Goal: Information Seeking & Learning: Learn about a topic

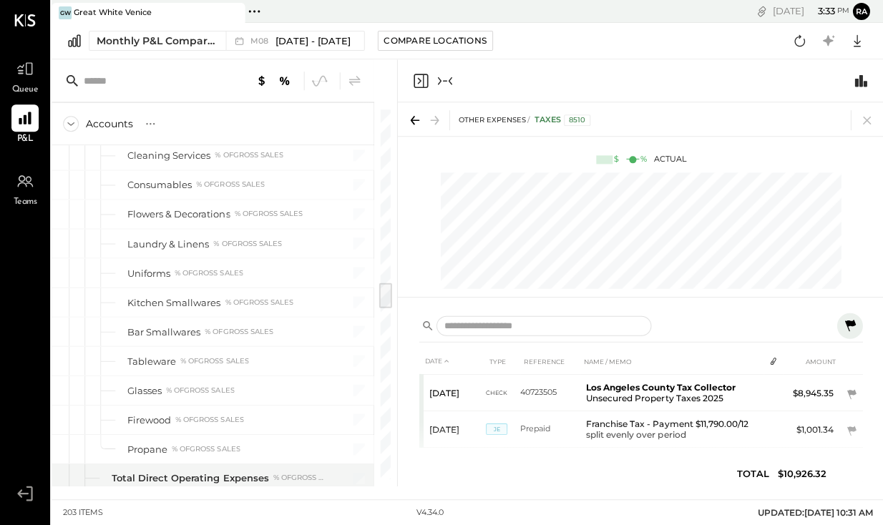
scroll to position [2398, 0]
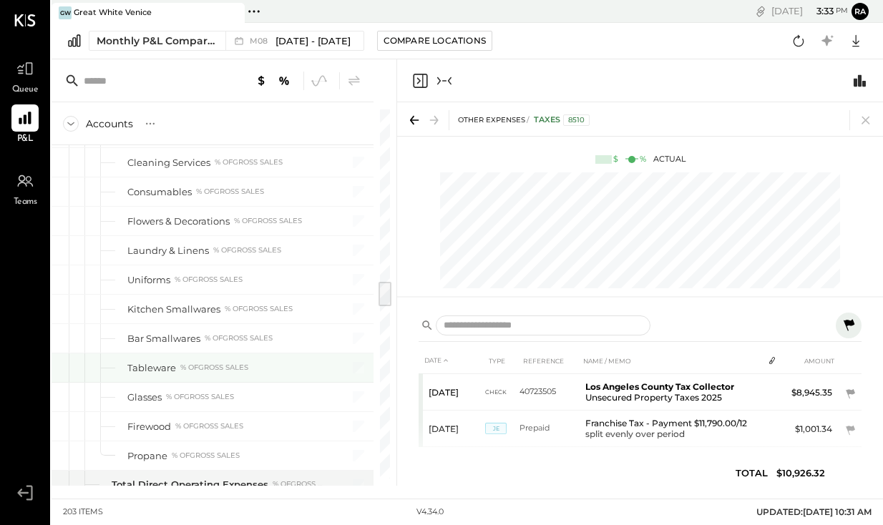
click at [158, 368] on div "Tableware" at bounding box center [151, 368] width 49 height 14
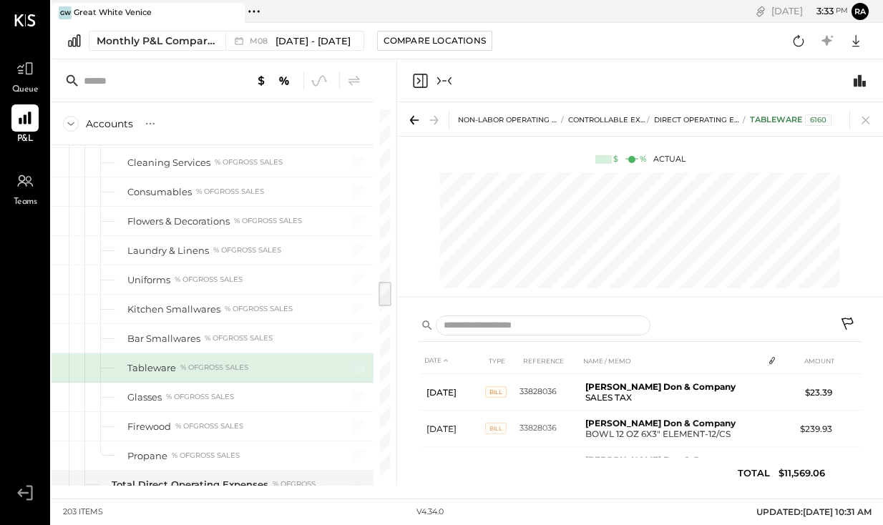
scroll to position [0, 172]
click at [193, 366] on div "% of GROSS SALES" at bounding box center [214, 368] width 68 height 10
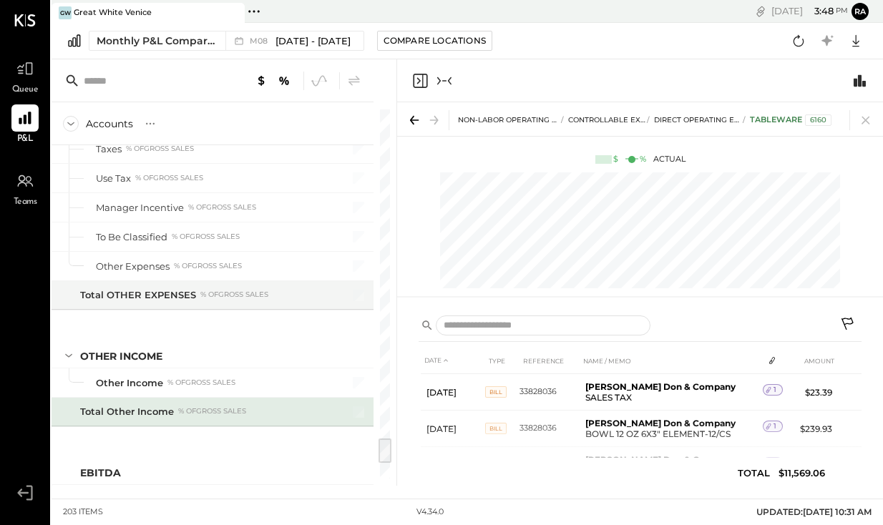
scroll to position [4365, 0]
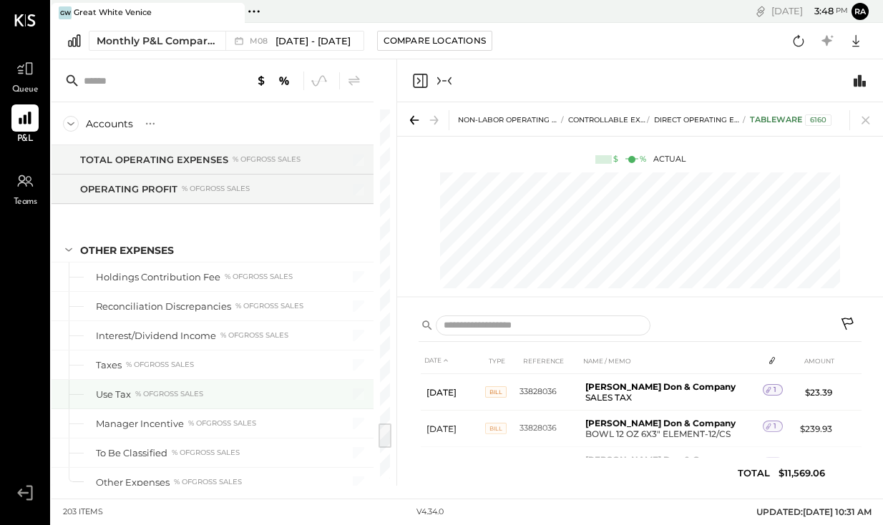
click at [152, 393] on div "% of GROSS SALES" at bounding box center [169, 394] width 68 height 10
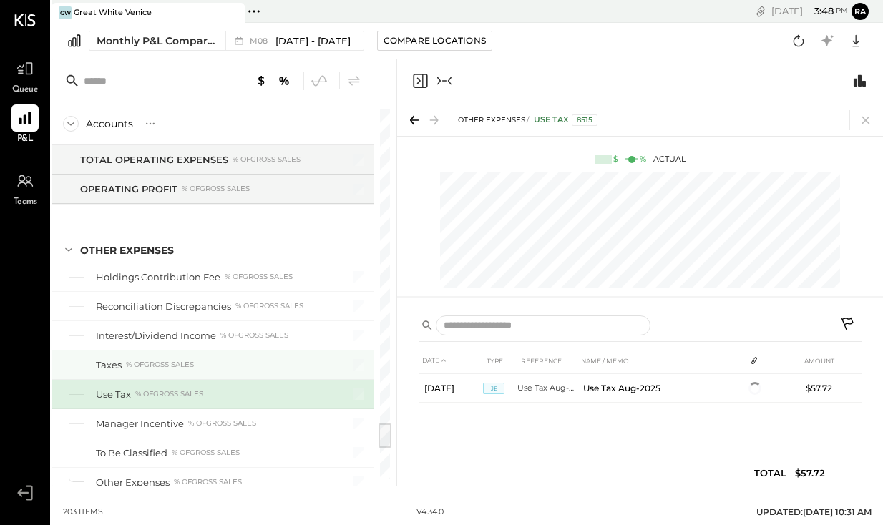
click at [154, 371] on div "Taxes % of GROSS SALES" at bounding box center [211, 365] width 230 height 14
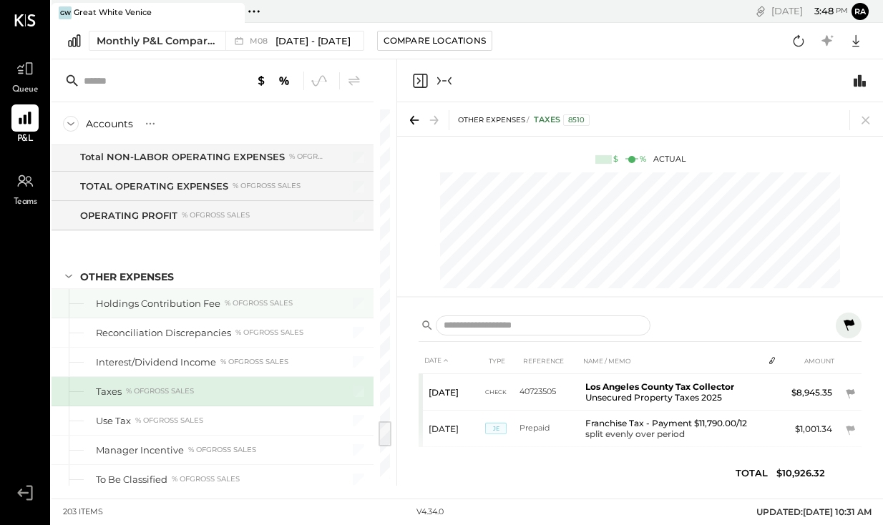
scroll to position [4435, 0]
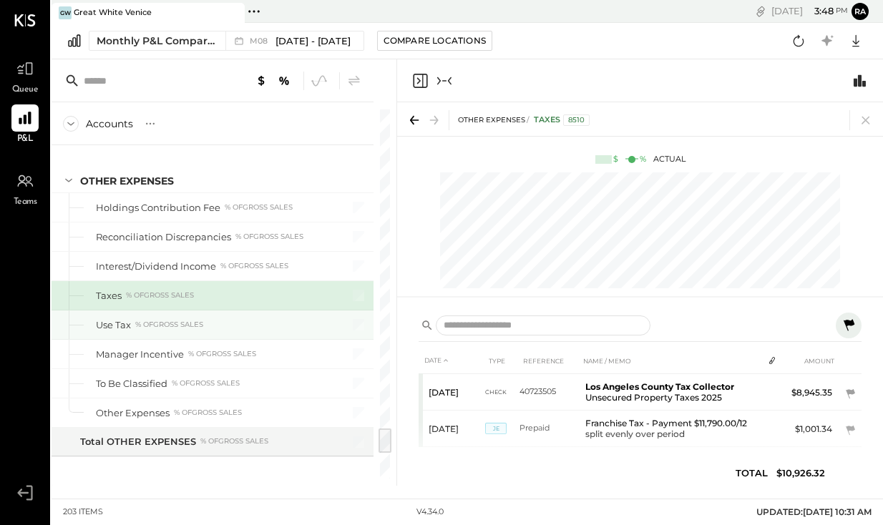
click at [168, 328] on div "% of GROSS SALES" at bounding box center [169, 325] width 68 height 10
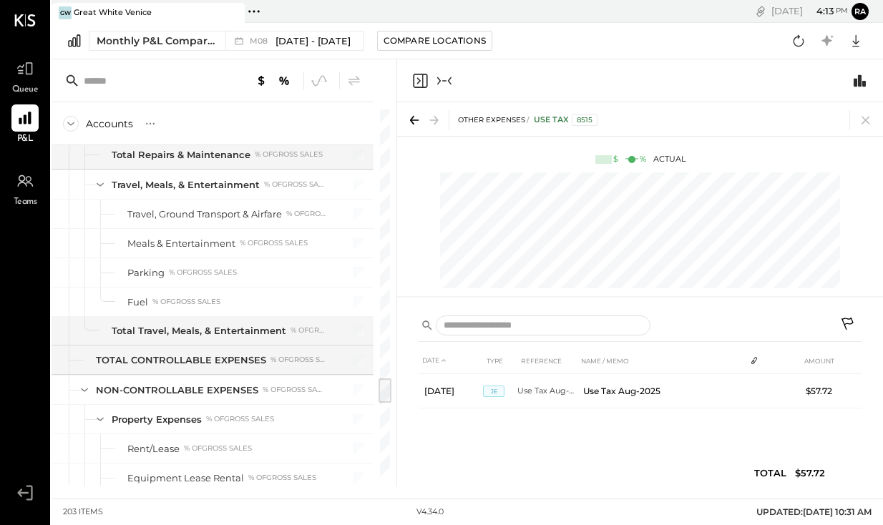
scroll to position [3741, 0]
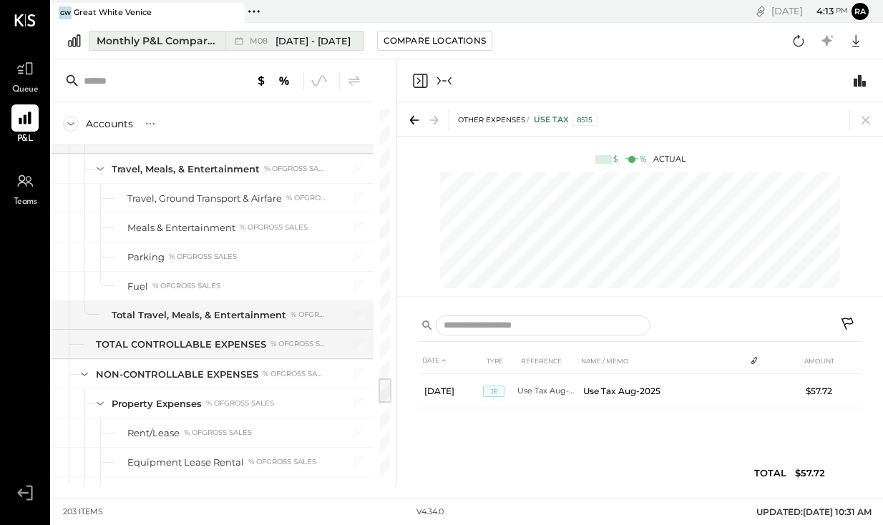
click at [322, 46] on span "[DATE] - [DATE]" at bounding box center [312, 41] width 75 height 14
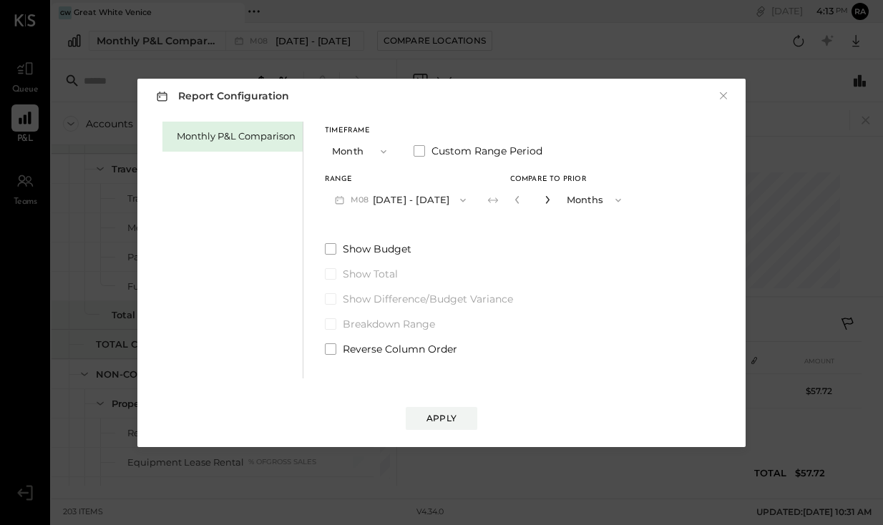
click at [543, 203] on icon "button" at bounding box center [547, 199] width 9 height 9
type input "*"
click at [446, 423] on div "Apply" at bounding box center [441, 418] width 30 height 12
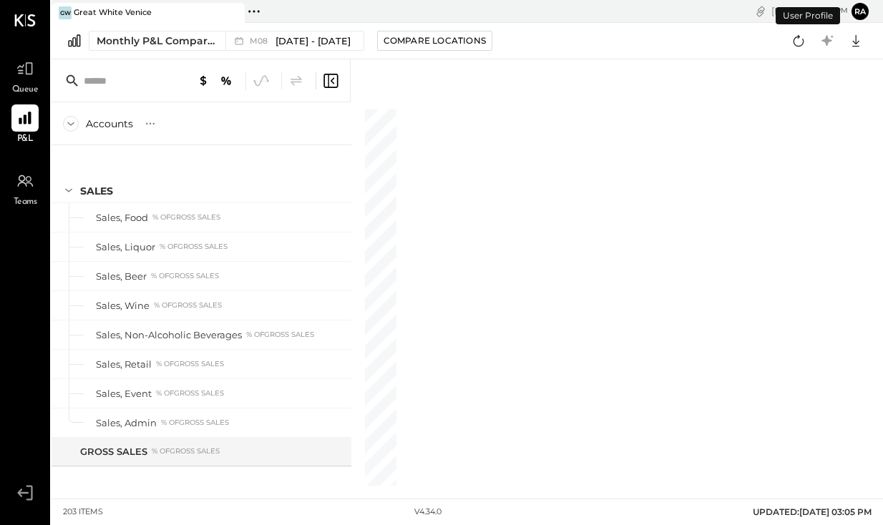
scroll to position [4430, 0]
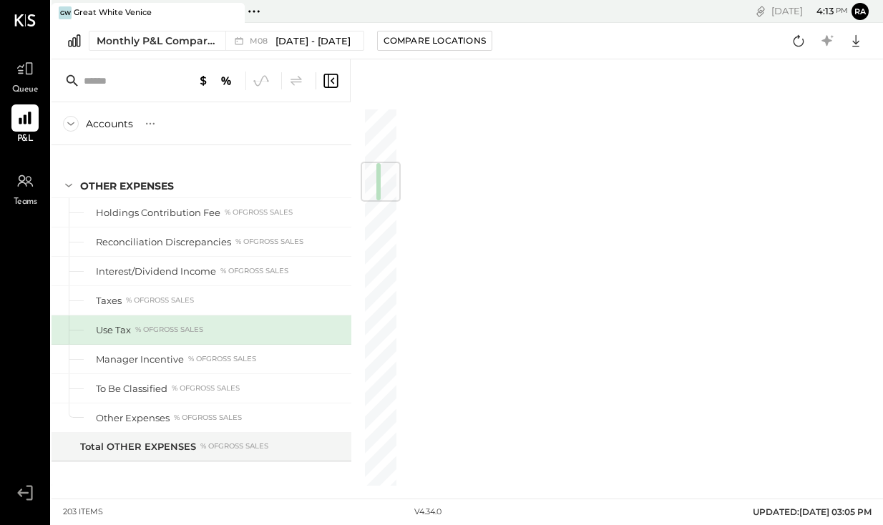
scroll to position [465, 0]
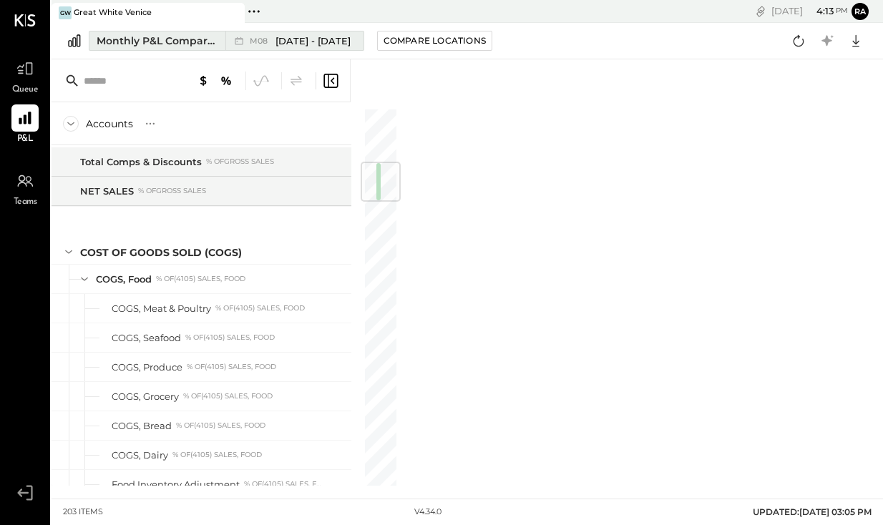
click at [330, 45] on span "[DATE] - [DATE]" at bounding box center [312, 41] width 75 height 14
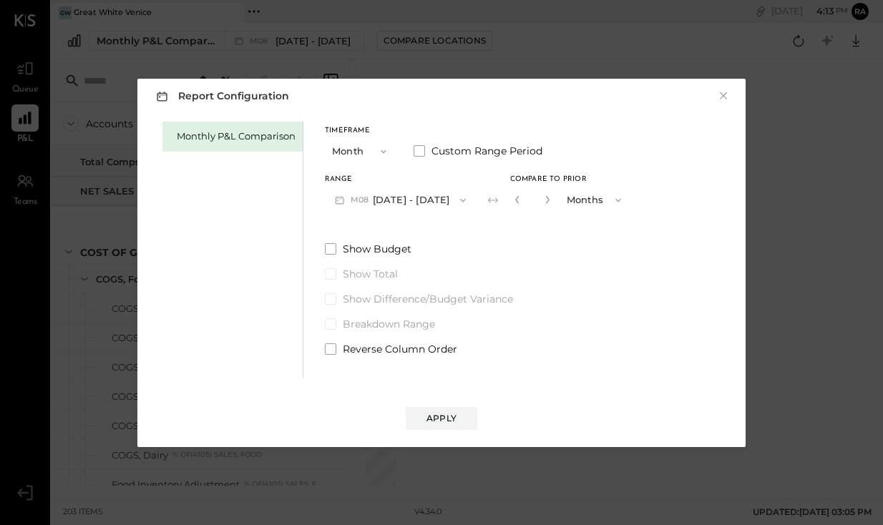
click at [411, 200] on button "M08 [DATE] - [DATE]" at bounding box center [400, 200] width 151 height 26
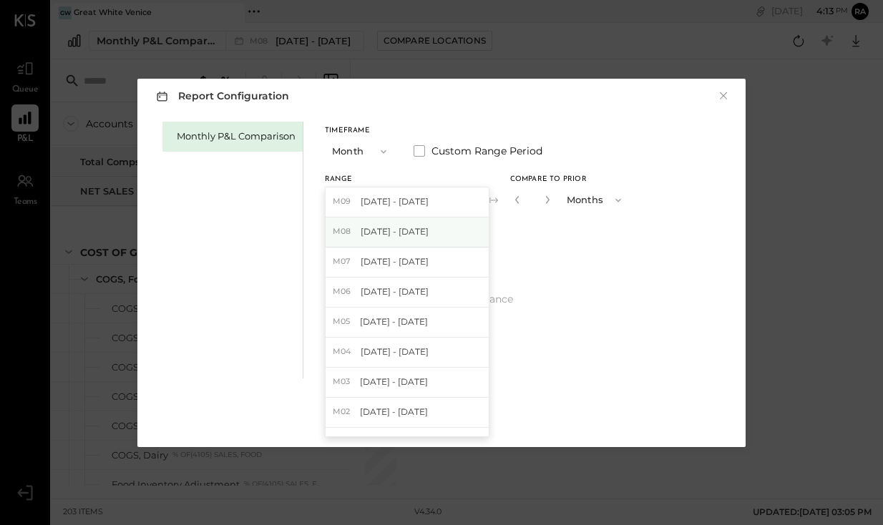
click at [413, 230] on span "[DATE] - [DATE]" at bounding box center [394, 231] width 68 height 12
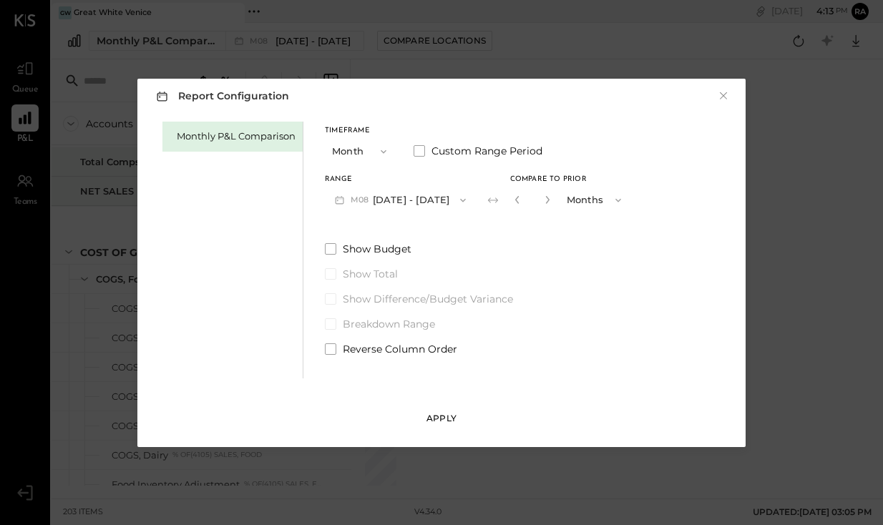
click at [436, 415] on div "Apply" at bounding box center [441, 418] width 30 height 12
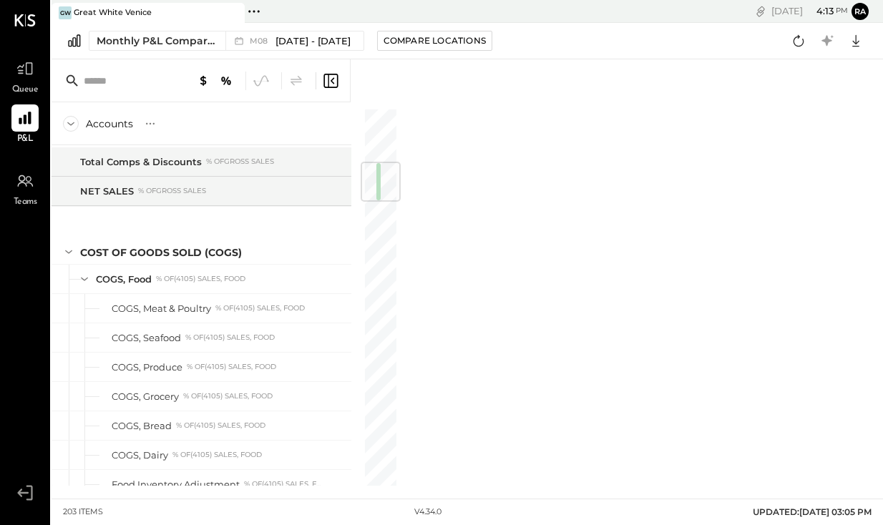
click at [335, 84] on icon at bounding box center [330, 80] width 17 height 17
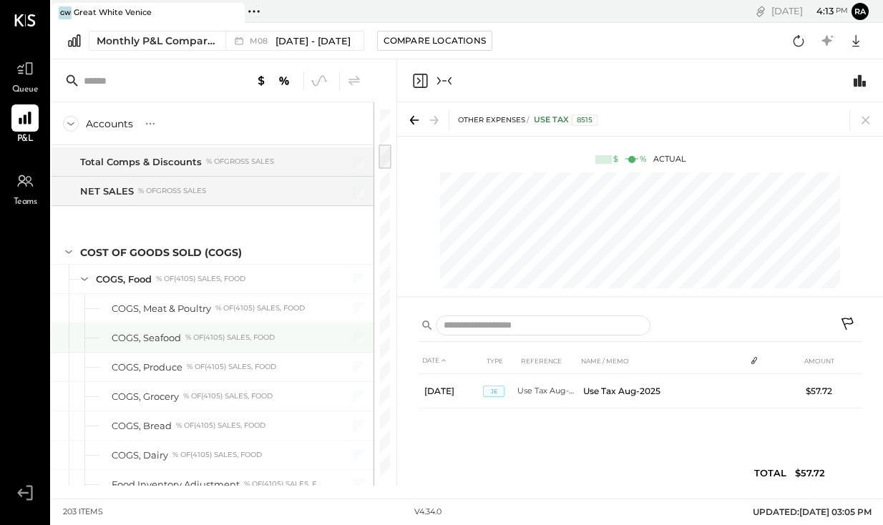
scroll to position [536, 0]
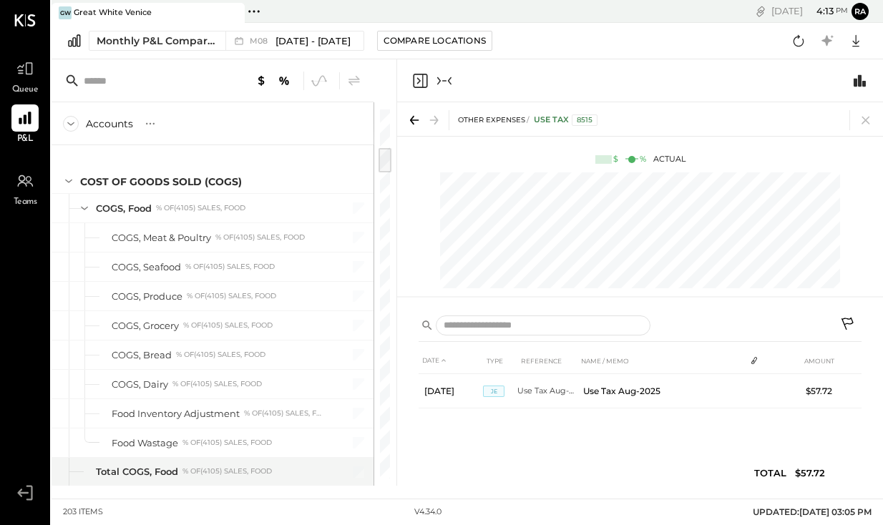
click at [453, 74] on div at bounding box center [640, 80] width 486 height 43
click at [423, 75] on icon "Close panel" at bounding box center [420, 81] width 14 height 14
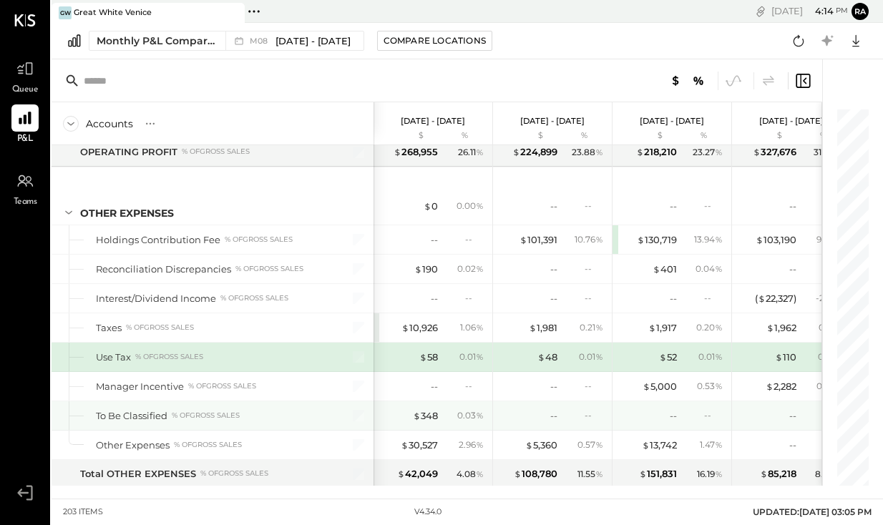
scroll to position [4401, 0]
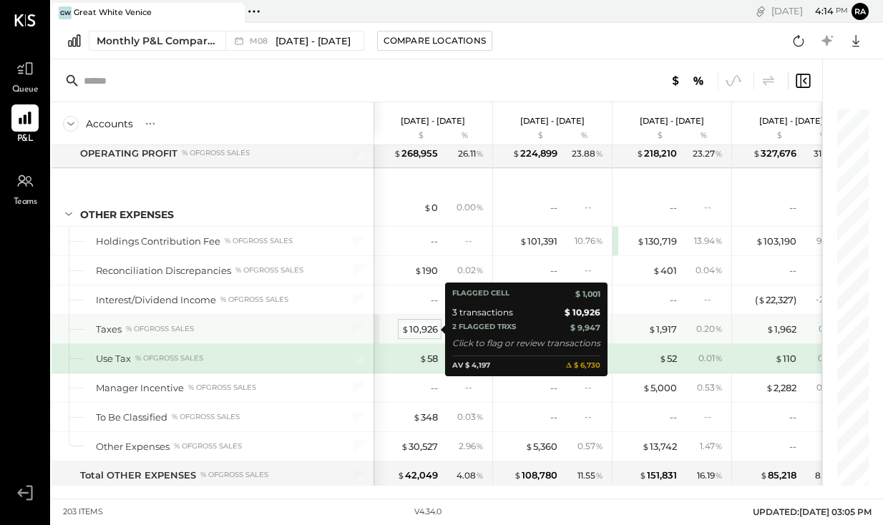
click at [419, 325] on div "$ 10,926" at bounding box center [419, 330] width 36 height 14
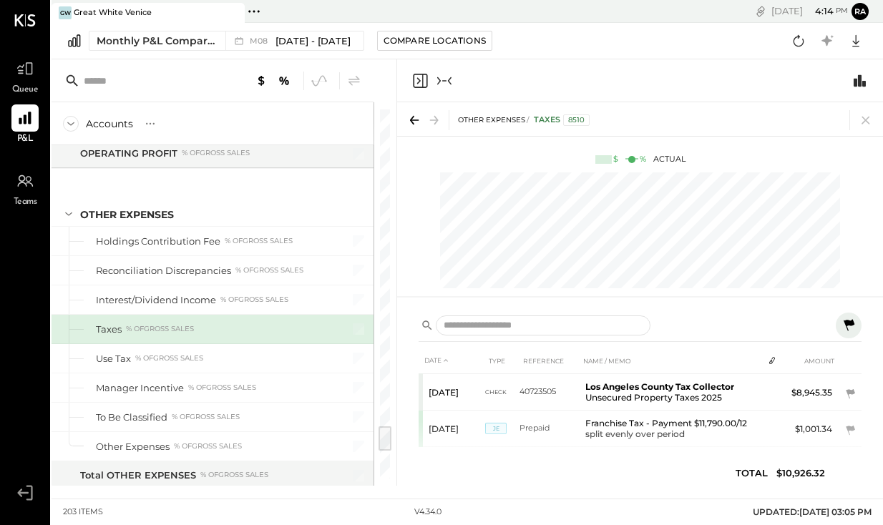
click at [252, 342] on div "Taxes % of GROSS SALES" at bounding box center [212, 329] width 322 height 29
click at [295, 330] on div "Taxes % of GROSS SALES" at bounding box center [211, 330] width 230 height 14
click at [864, 119] on icon at bounding box center [865, 121] width 8 height 8
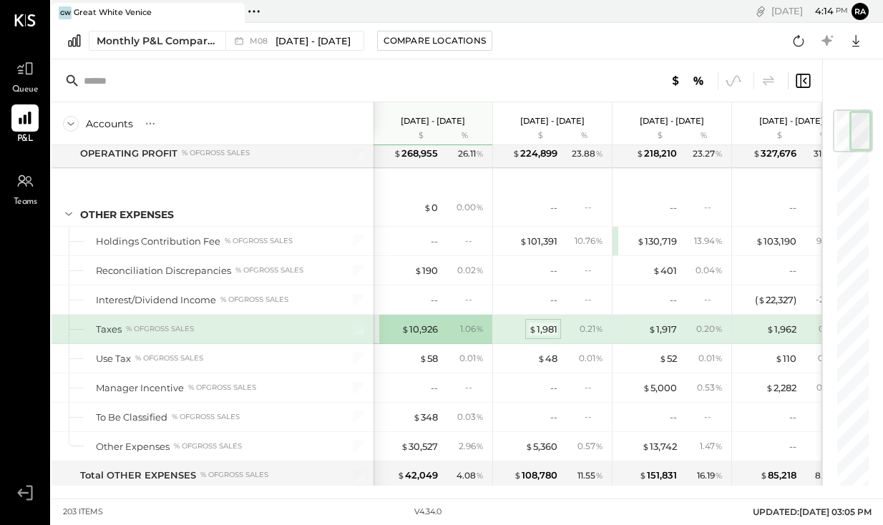
click at [546, 333] on div "$ 1,981" at bounding box center [543, 330] width 29 height 14
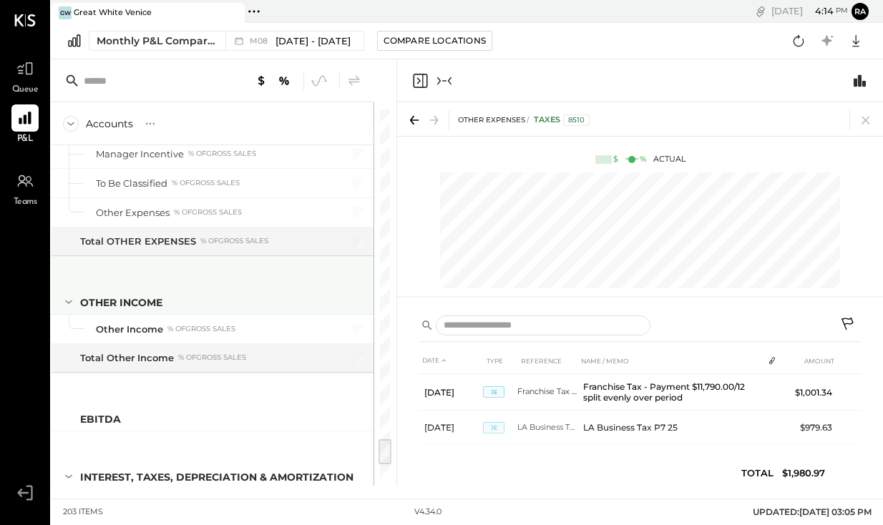
scroll to position [4802, 0]
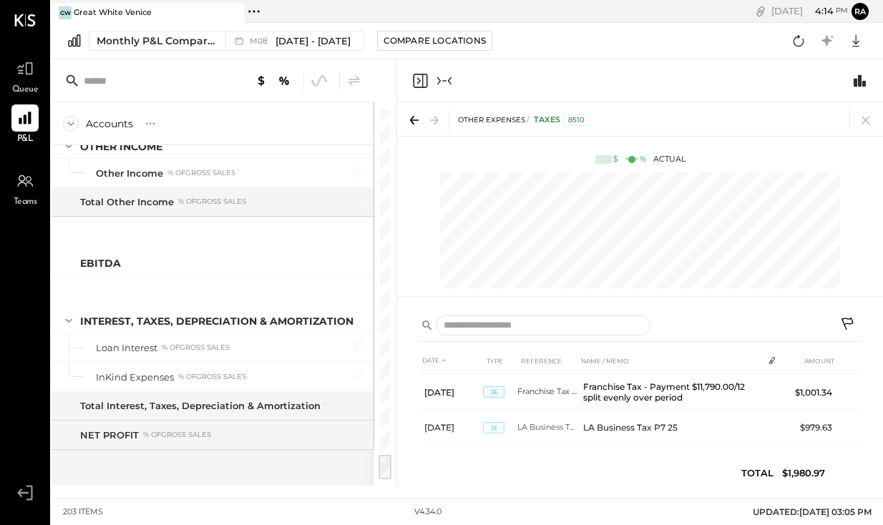
click at [124, 97] on div at bounding box center [212, 80] width 322 height 43
click at [865, 122] on icon at bounding box center [865, 120] width 20 height 20
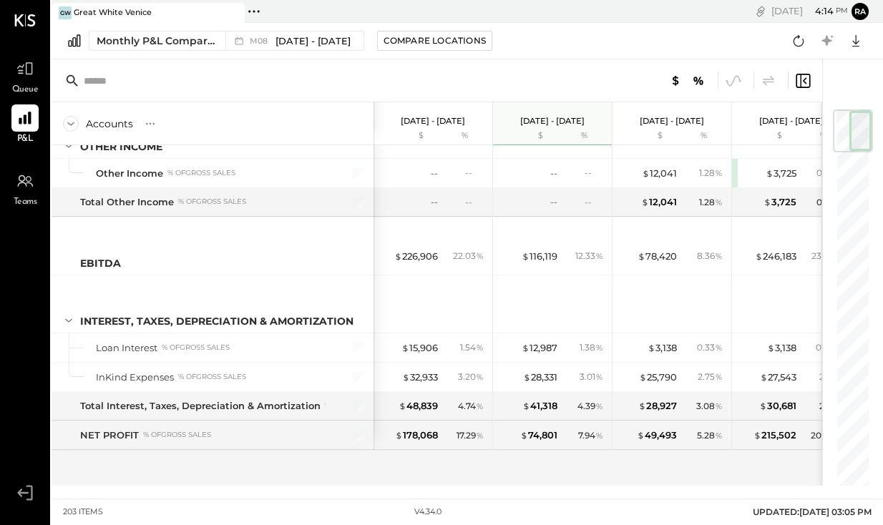
scroll to position [4791, 0]
